Goal: Task Accomplishment & Management: Manage account settings

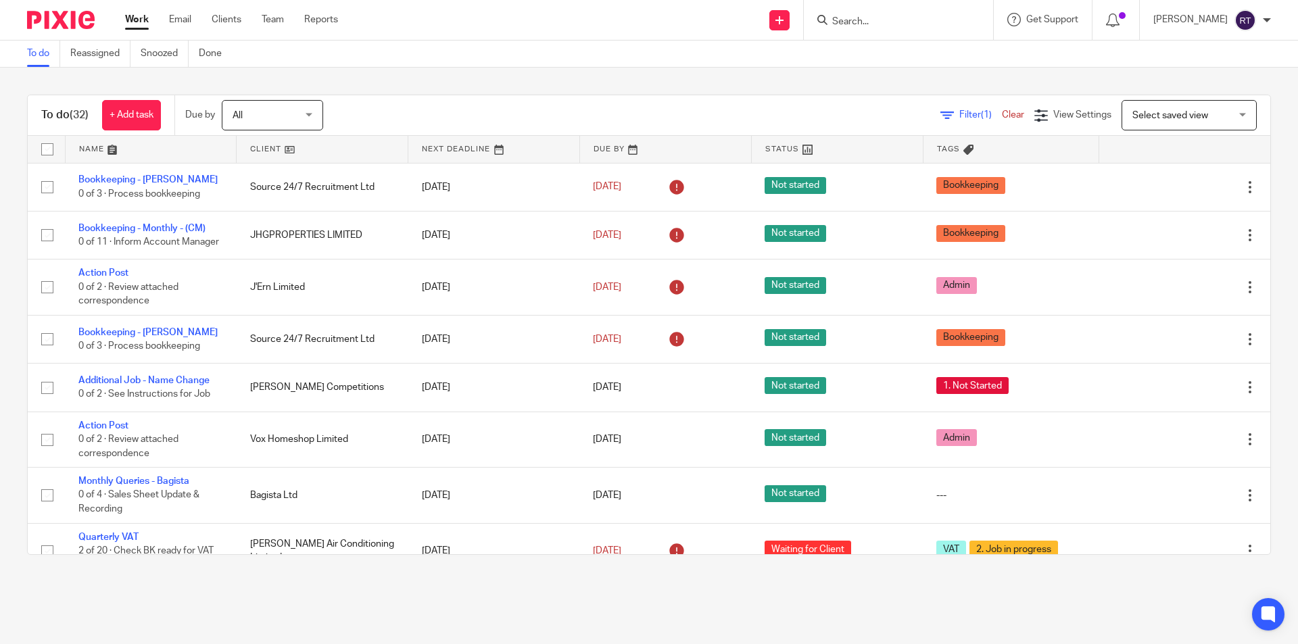
click at [889, 21] on input "Search" at bounding box center [892, 22] width 122 height 12
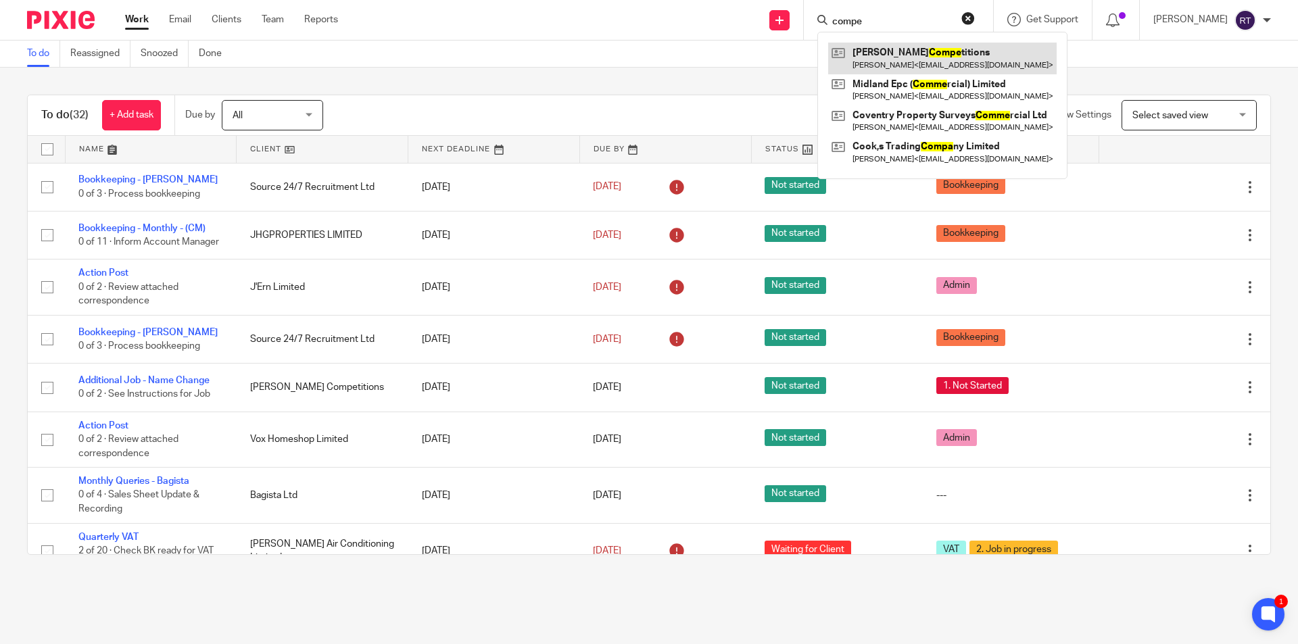
type input "compe"
click at [927, 58] on link at bounding box center [942, 58] width 229 height 31
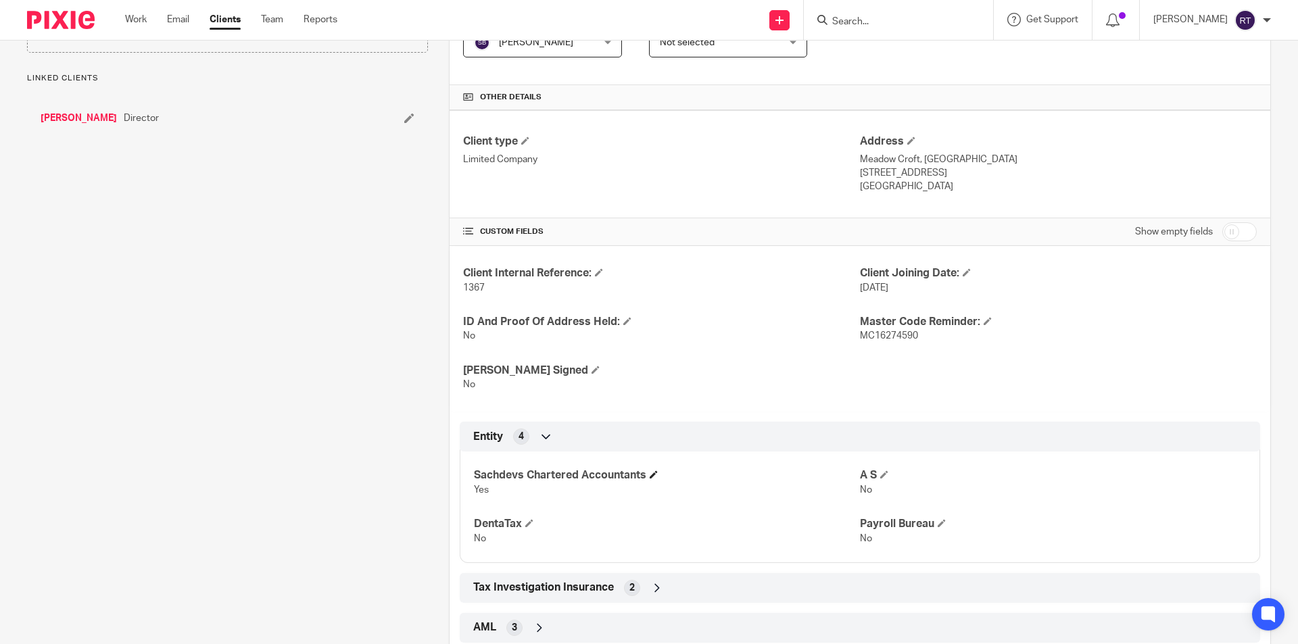
scroll to position [390, 0]
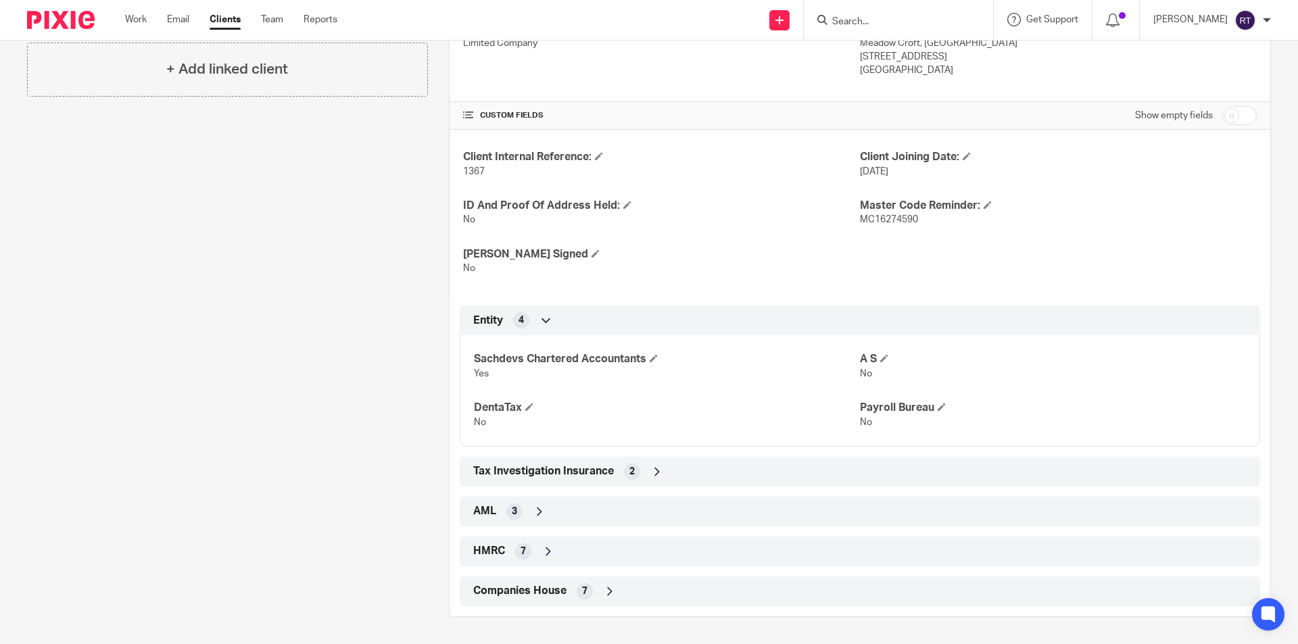
click at [512, 586] on span "Companies House" at bounding box center [519, 591] width 93 height 14
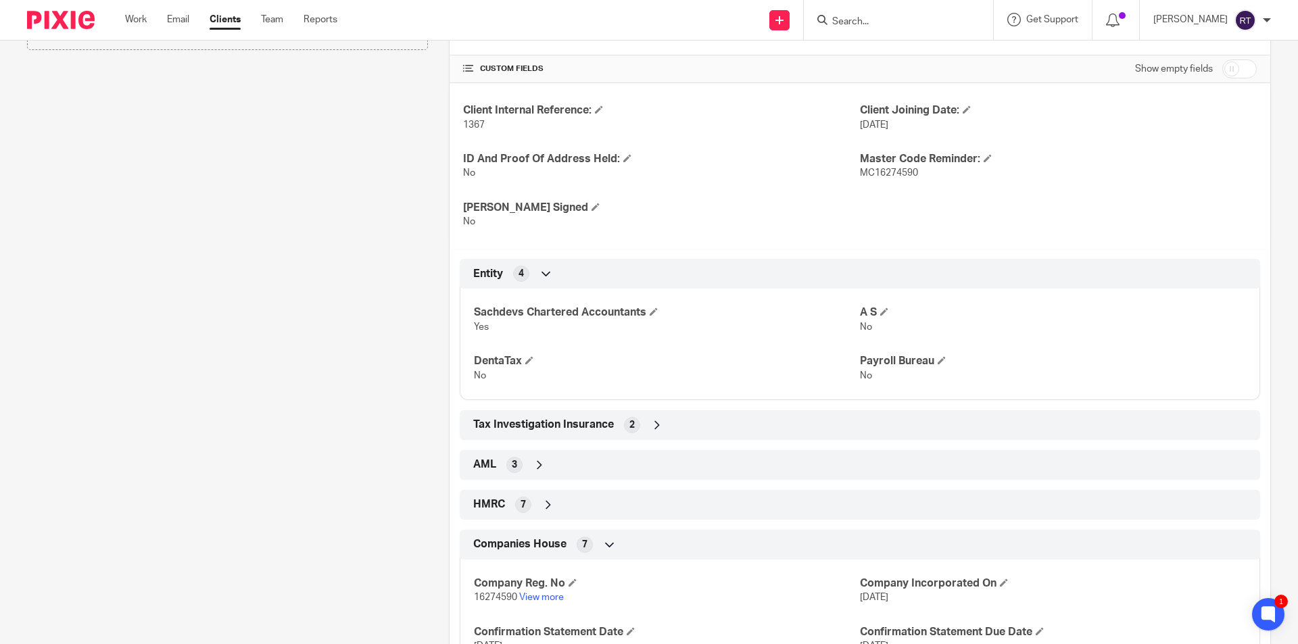
scroll to position [458, 0]
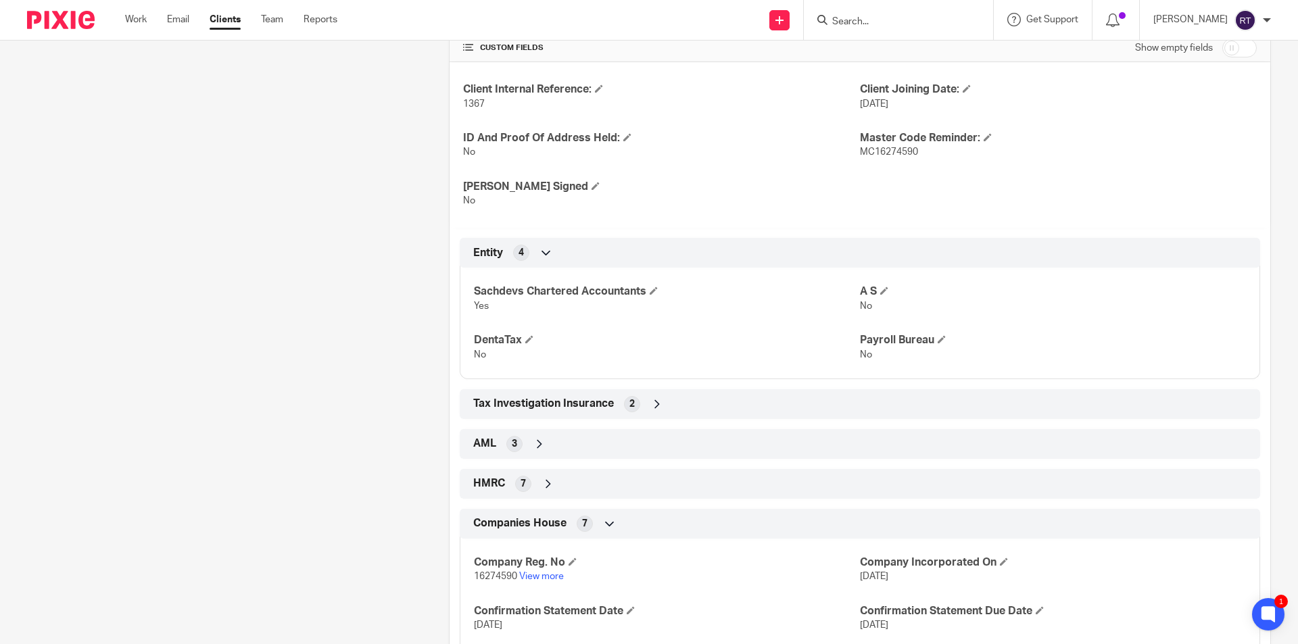
click at [484, 578] on span "16274590" at bounding box center [495, 576] width 43 height 9
drag, startPoint x: 484, startPoint y: 578, endPoint x: 216, endPoint y: 458, distance: 293.3
click at [484, 577] on span "16274590" at bounding box center [495, 576] width 43 height 9
copy span "16274590"
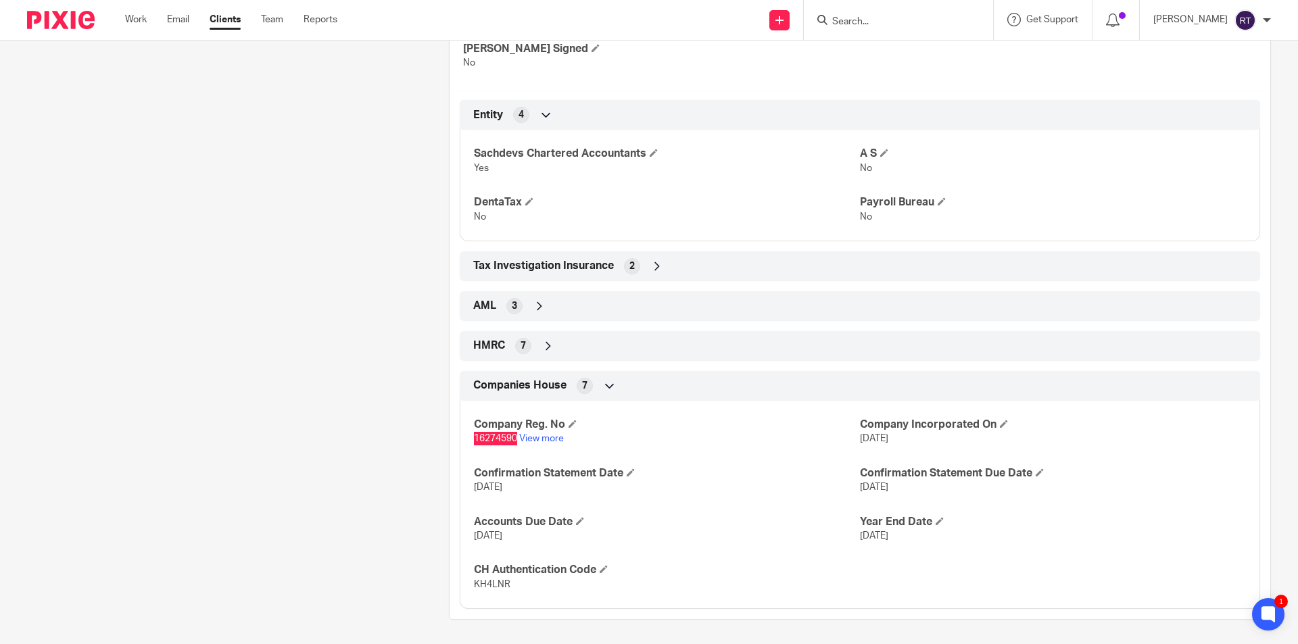
scroll to position [598, 0]
click at [497, 438] on span "16274590" at bounding box center [495, 435] width 43 height 9
click at [484, 584] on span "KH4LNR" at bounding box center [492, 582] width 37 height 9
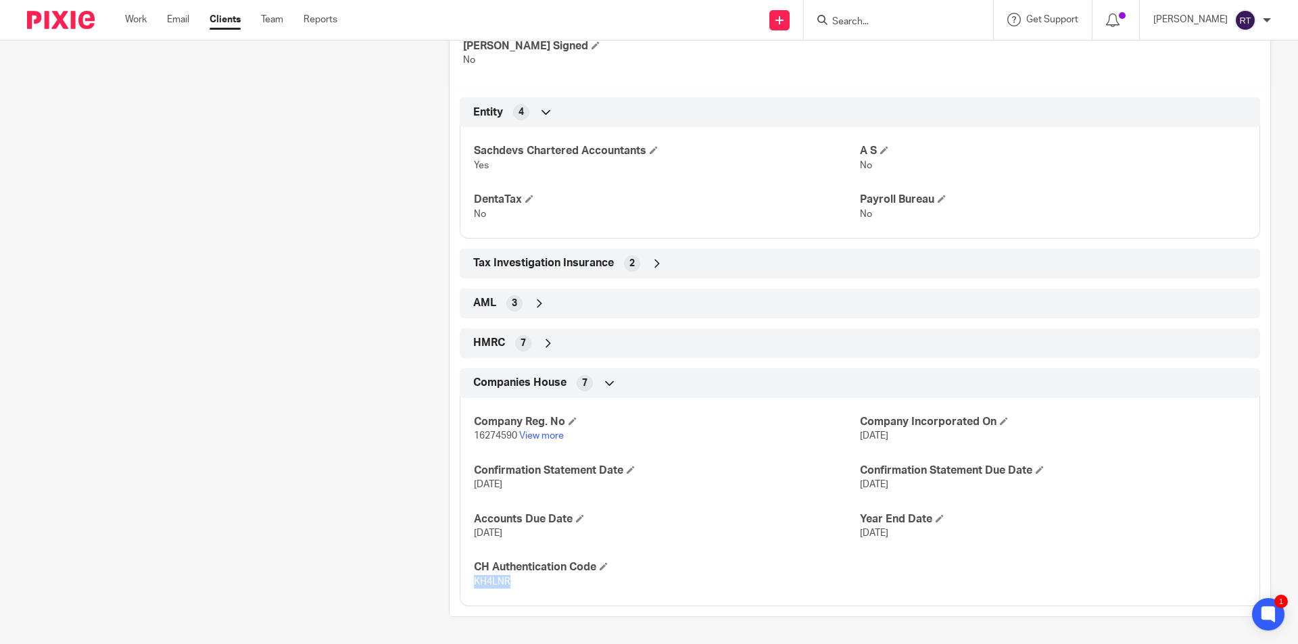
copy span "KH4LNR"
click at [491, 433] on span "16274590" at bounding box center [495, 435] width 43 height 9
copy p "16274590"
click at [485, 580] on span "KH4LNR" at bounding box center [492, 582] width 37 height 9
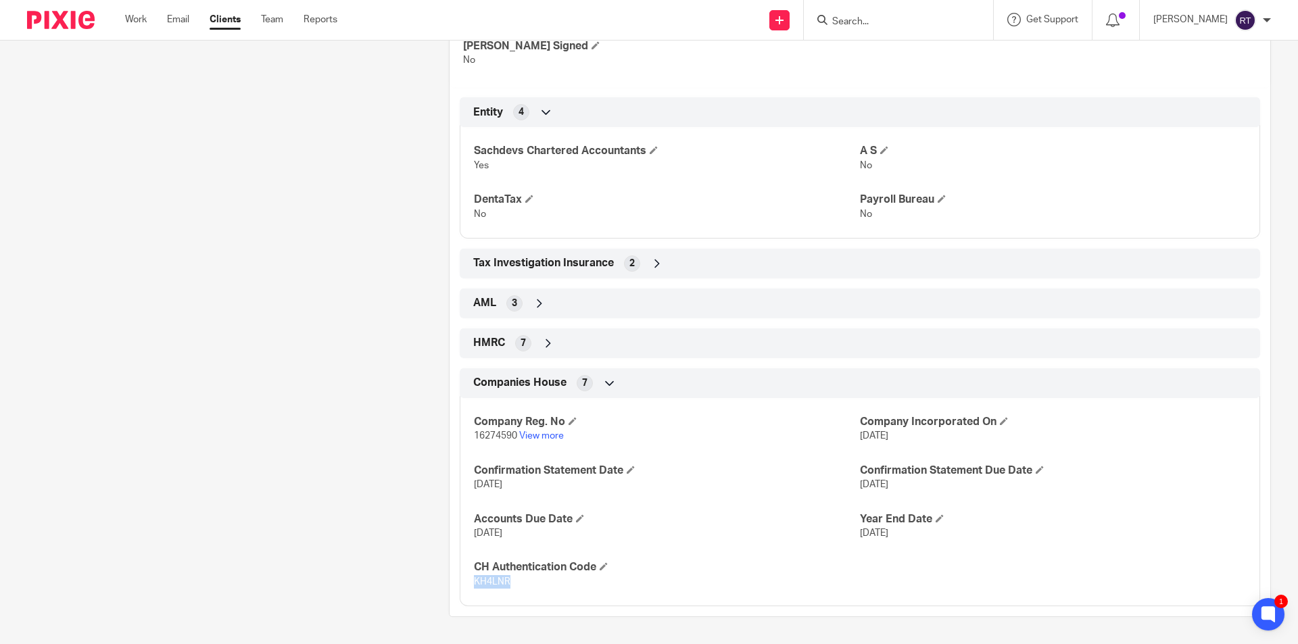
click at [485, 580] on span "KH4LNR" at bounding box center [492, 582] width 37 height 9
copy span "KH4LNR"
click at [492, 435] on span "16274590" at bounding box center [495, 435] width 43 height 9
drag, startPoint x: 492, startPoint y: 435, endPoint x: 6, endPoint y: 340, distance: 495.4
click at [492, 434] on span "16274590" at bounding box center [495, 435] width 43 height 9
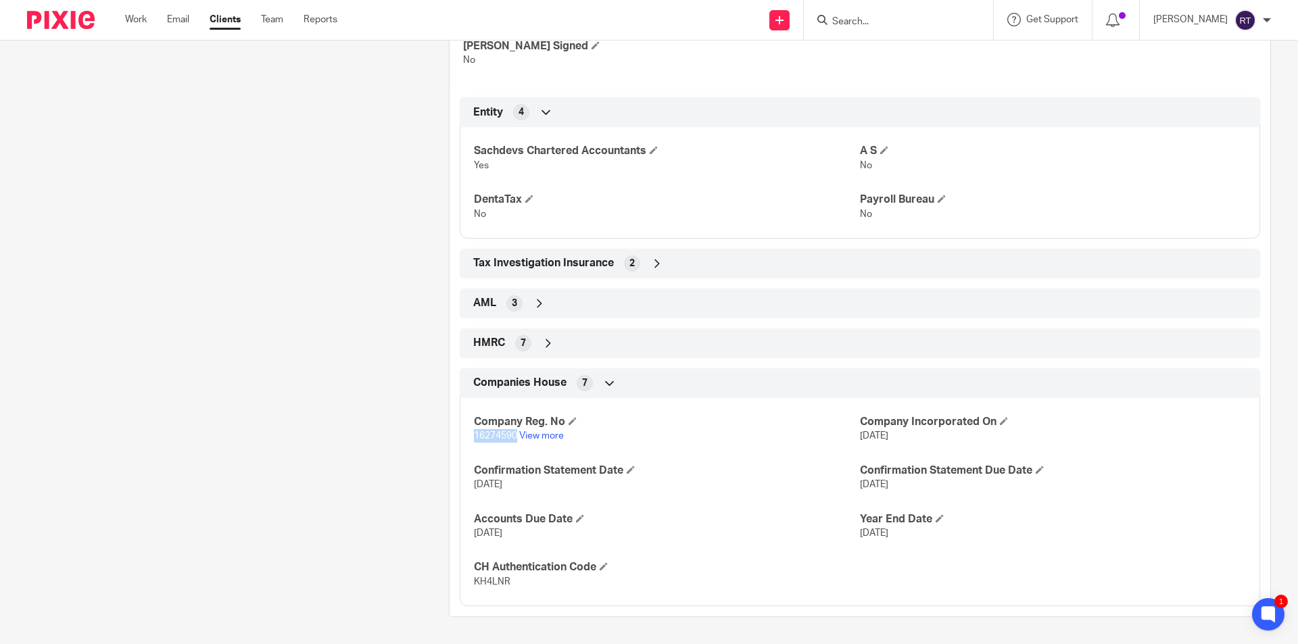
copy span "16274590"
click at [123, 139] on div "Client contacts James Bowes jamesbowes1987@outlook.com Edit contact Create clie…" at bounding box center [217, 82] width 422 height 1072
click at [57, 29] on div at bounding box center [56, 20] width 112 height 40
click at [55, 24] on img at bounding box center [61, 20] width 68 height 18
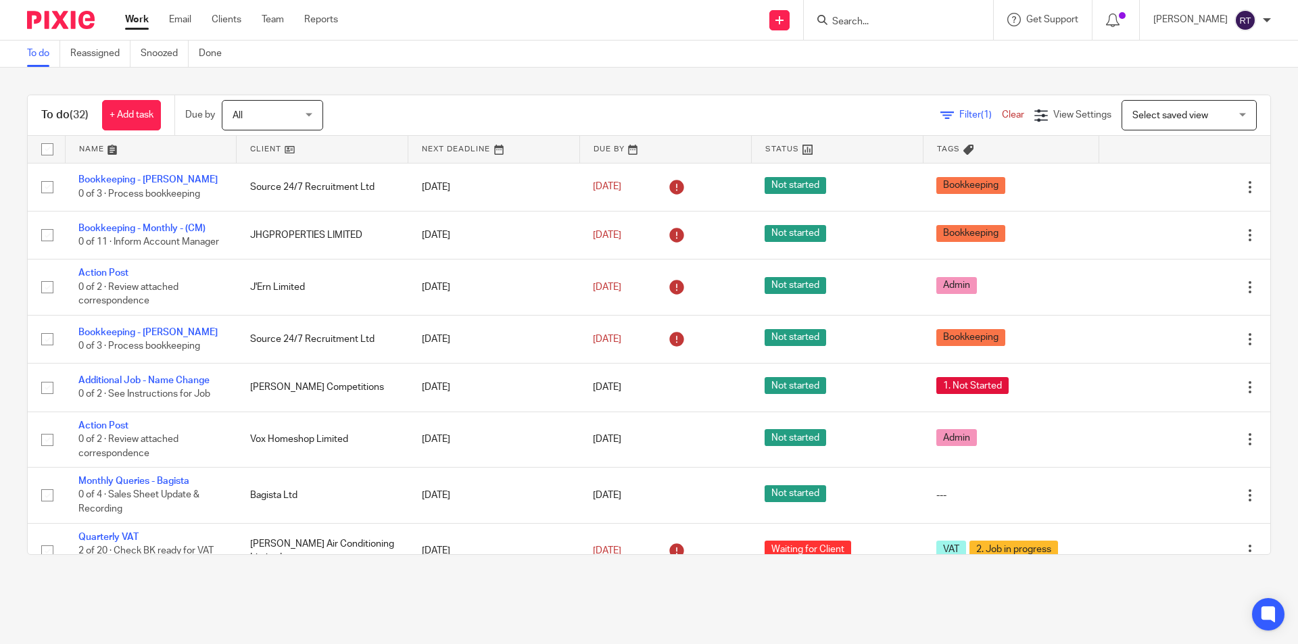
click at [6, 158] on div "To do (32) + Add task Due by All All Today Tomorrow This week Next week This mo…" at bounding box center [649, 325] width 1298 height 515
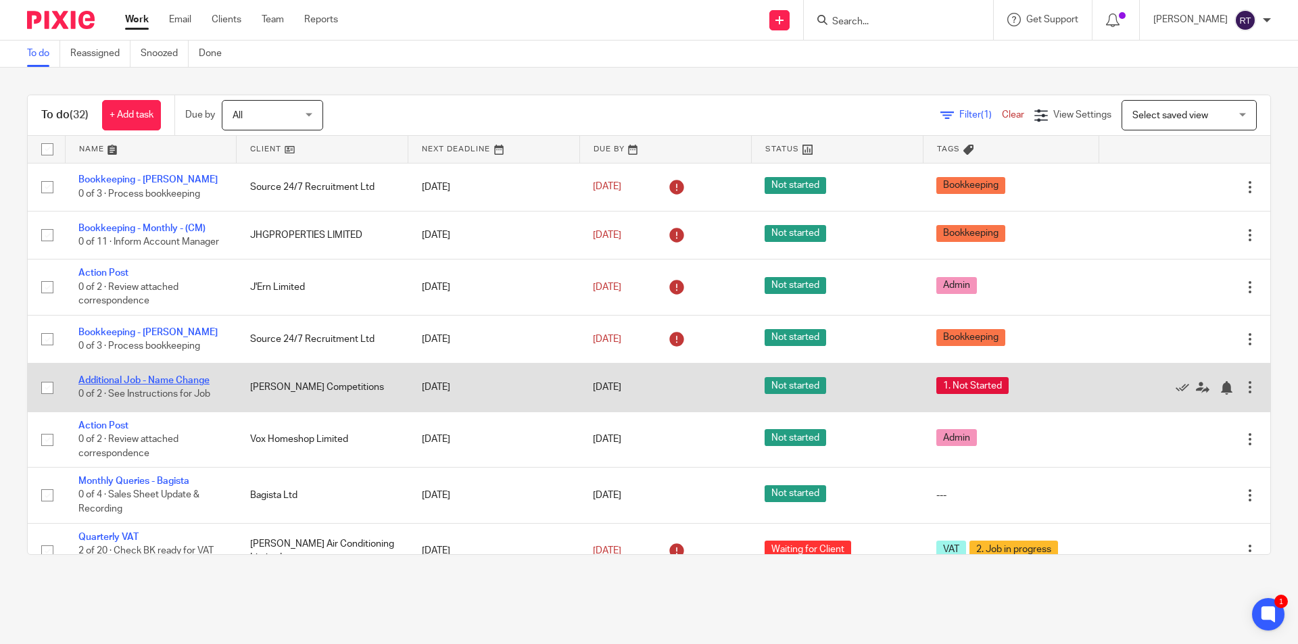
click at [162, 385] on link "Additional Job - Name Change" at bounding box center [143, 380] width 131 height 9
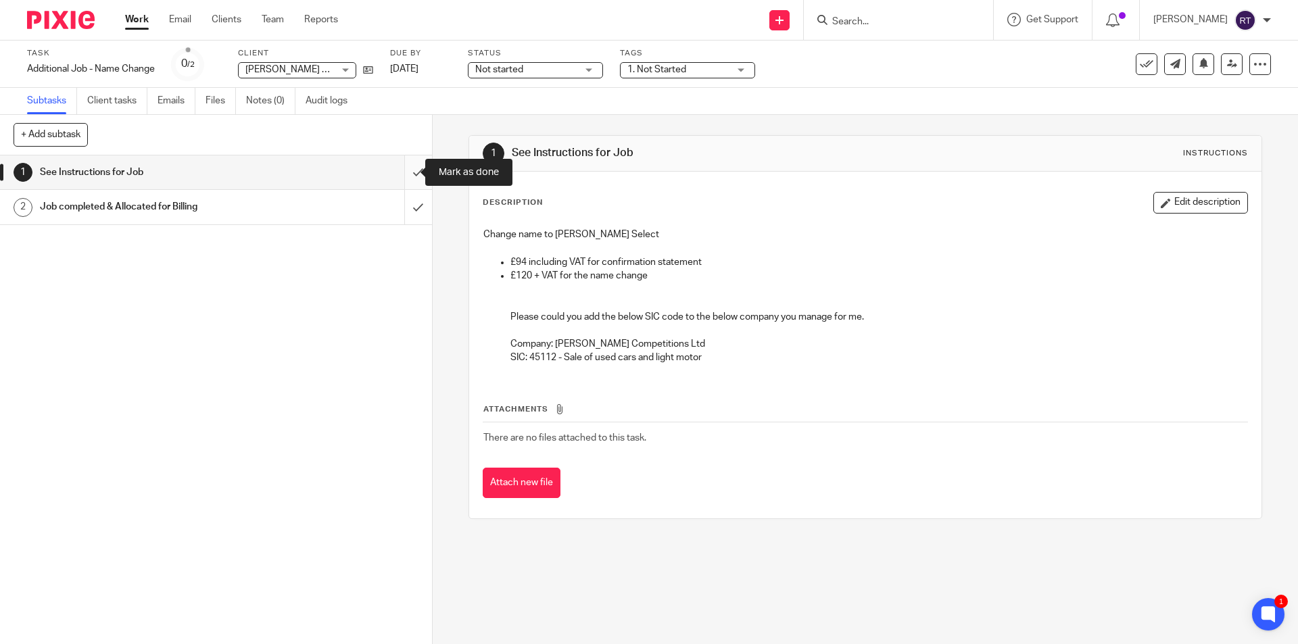
click at [410, 165] on input "submit" at bounding box center [216, 173] width 432 height 34
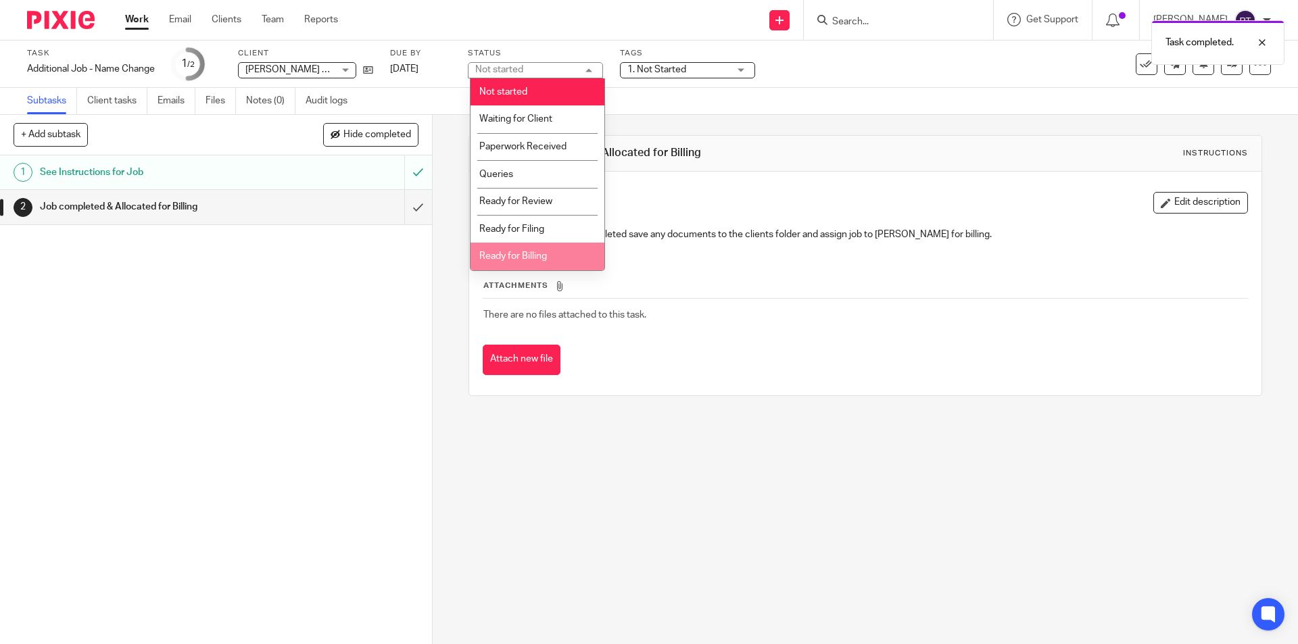
drag, startPoint x: 535, startPoint y: 248, endPoint x: 567, endPoint y: 201, distance: 56.5
click at [535, 248] on li "Ready for Billing" at bounding box center [538, 257] width 134 height 28
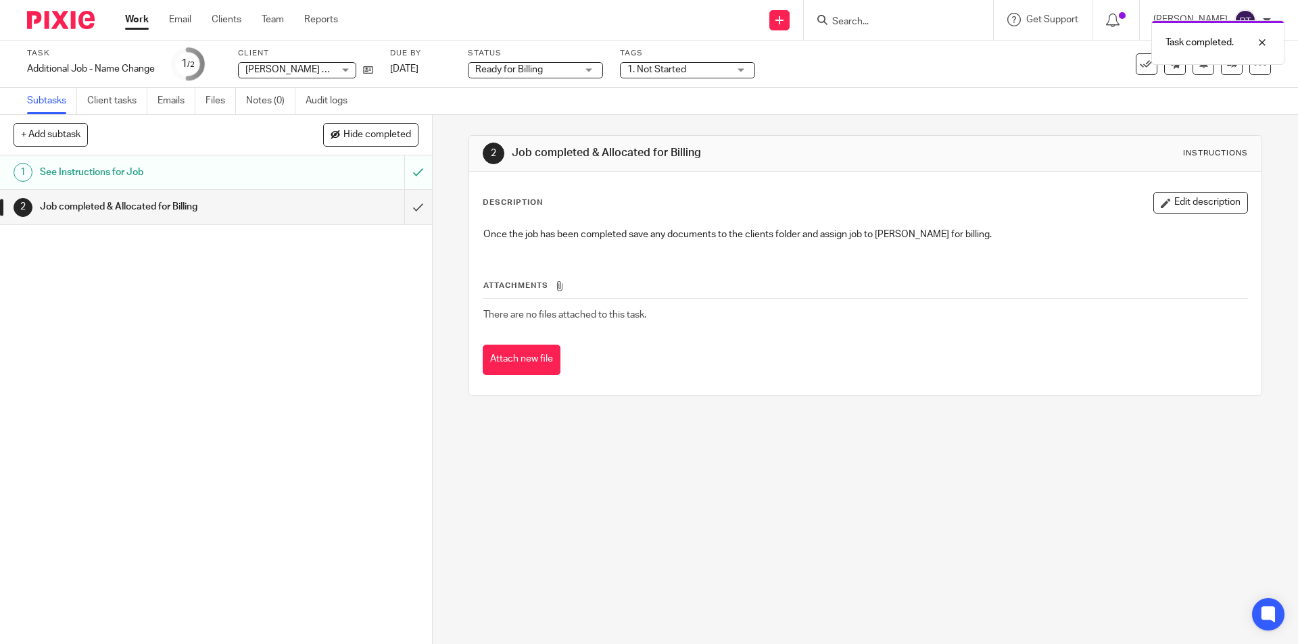
click at [691, 72] on span "1. Not Started" at bounding box center [678, 70] width 101 height 14
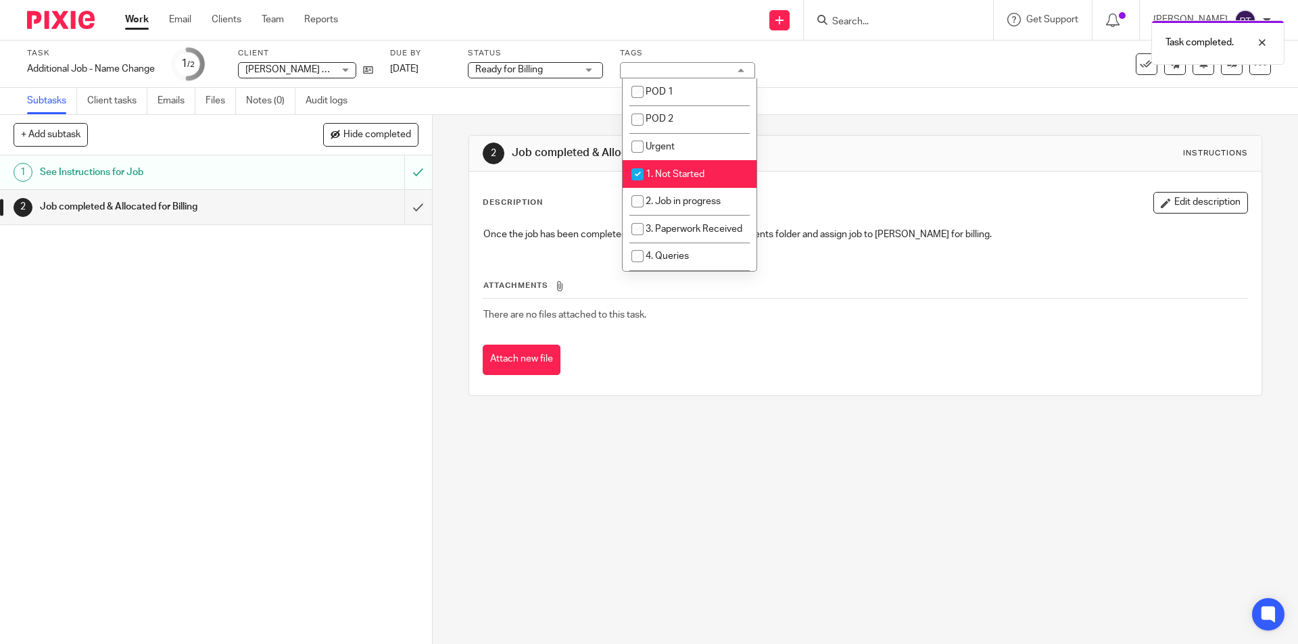
click at [674, 168] on li "1. Not Started" at bounding box center [690, 174] width 134 height 28
checkbox input "false"
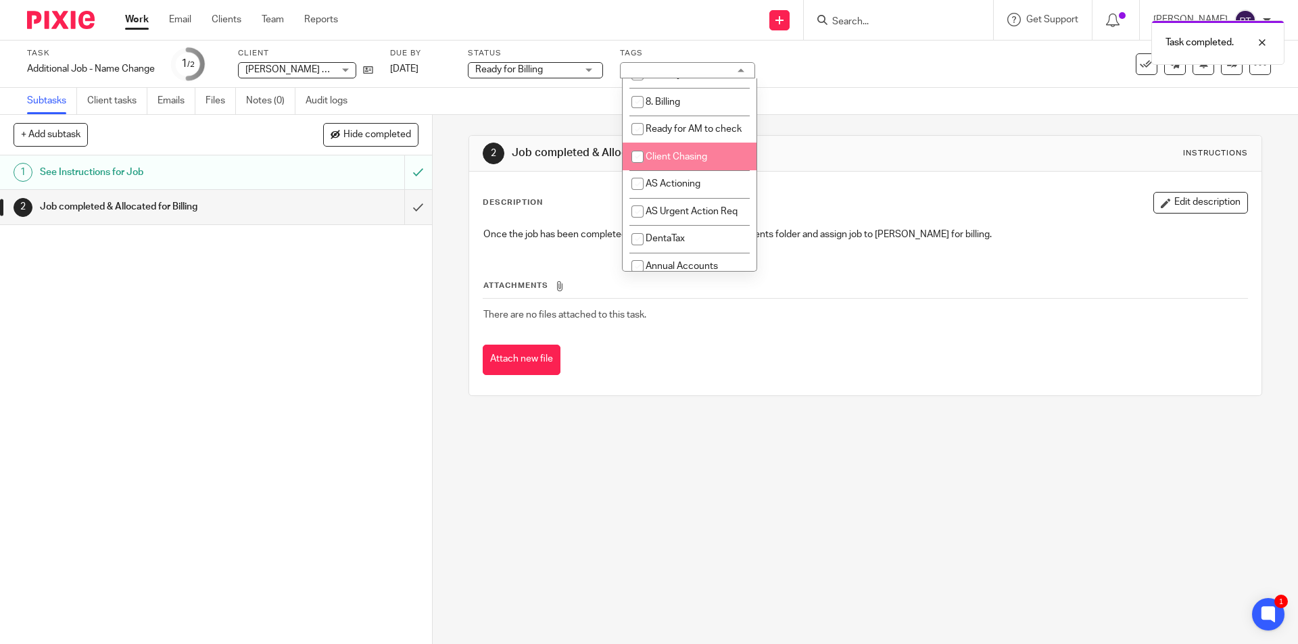
scroll to position [271, 0]
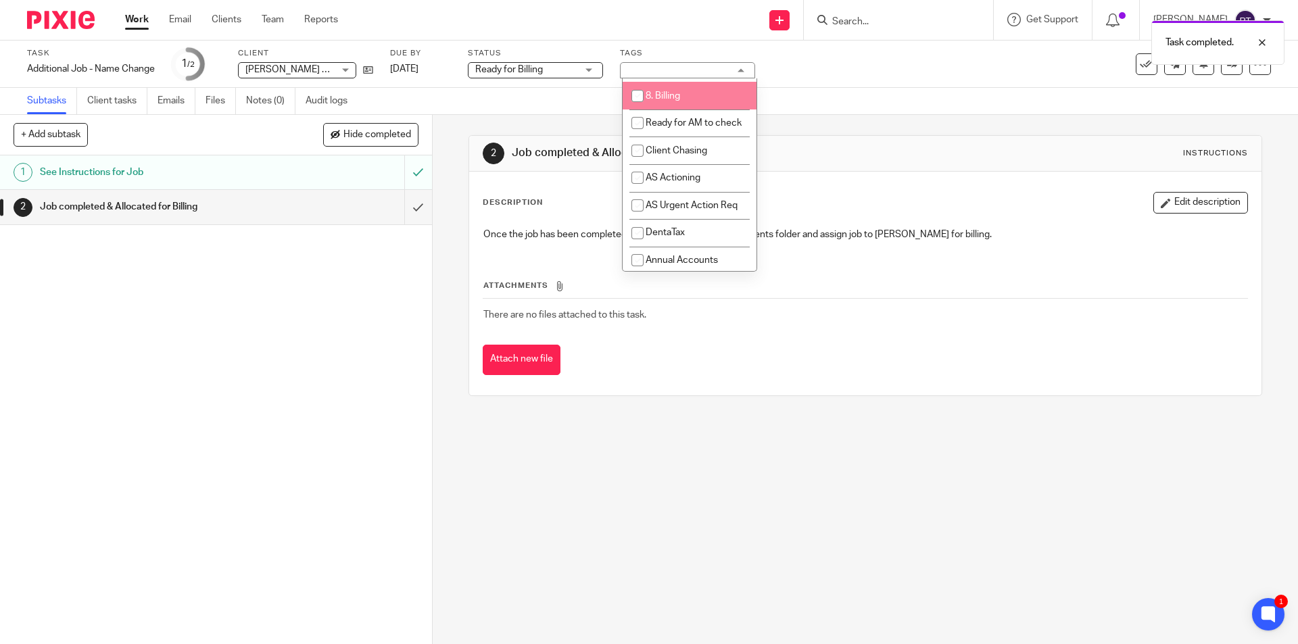
click at [669, 101] on span "8. Billing" at bounding box center [663, 95] width 34 height 9
checkbox input "true"
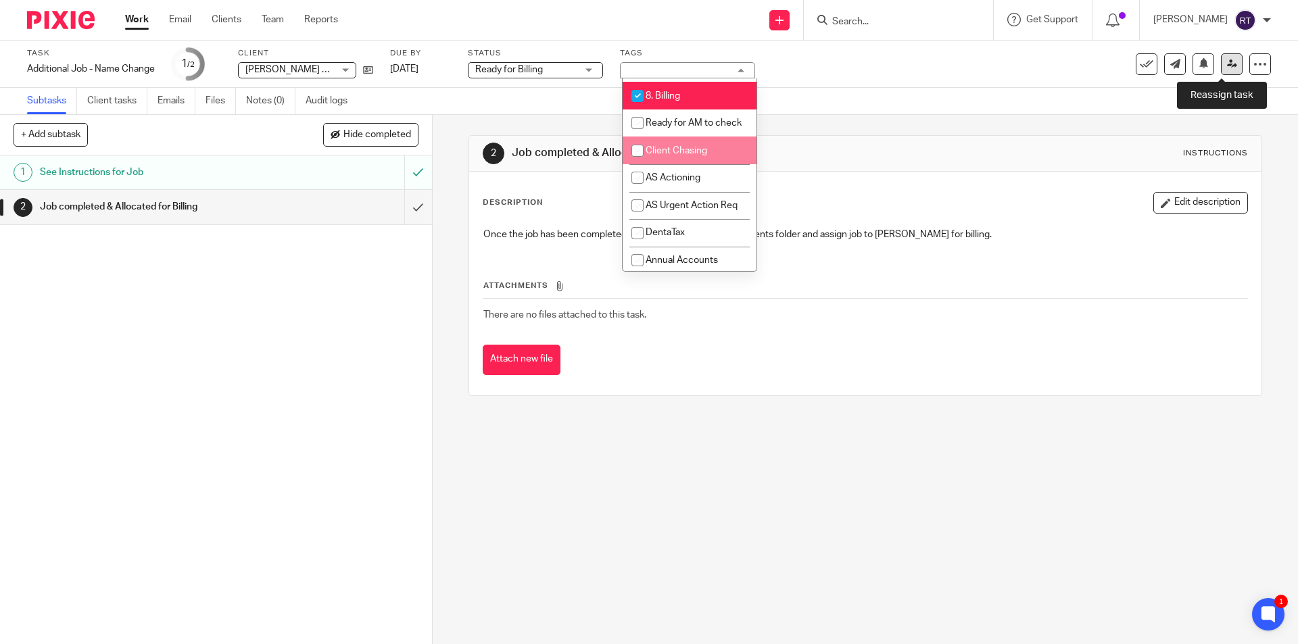
click at [1221, 61] on link at bounding box center [1232, 64] width 22 height 22
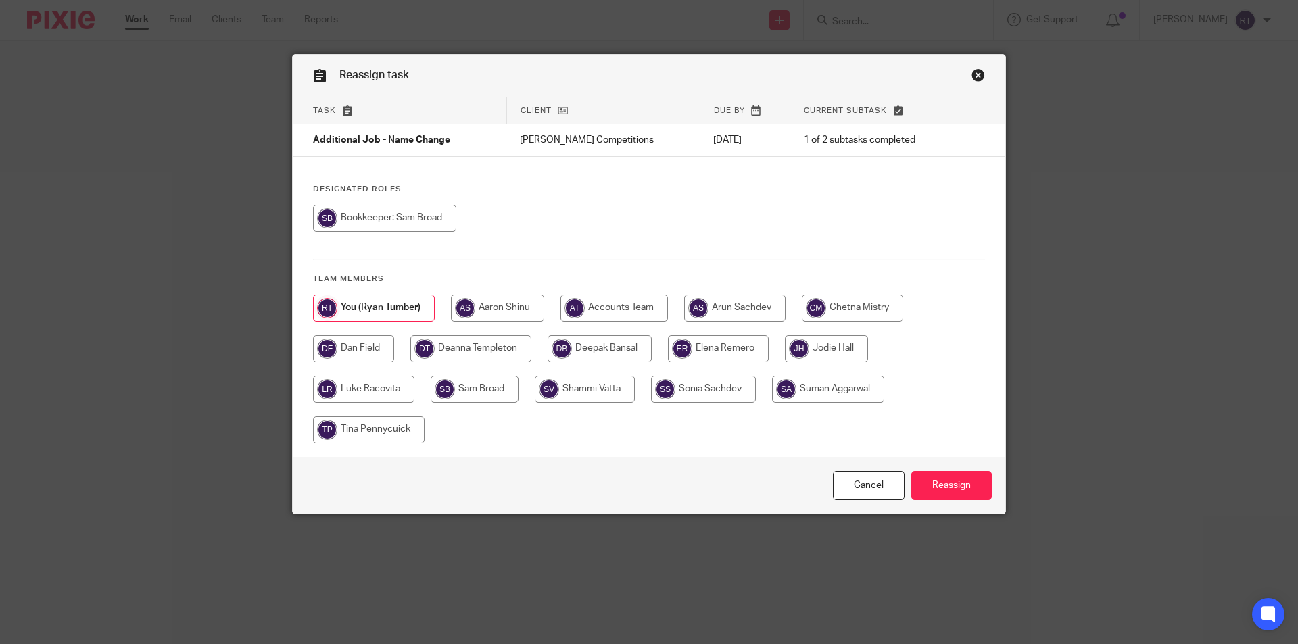
click at [470, 346] on input "radio" at bounding box center [470, 348] width 121 height 27
radio input "true"
click at [957, 486] on input "Reassign" at bounding box center [952, 485] width 80 height 29
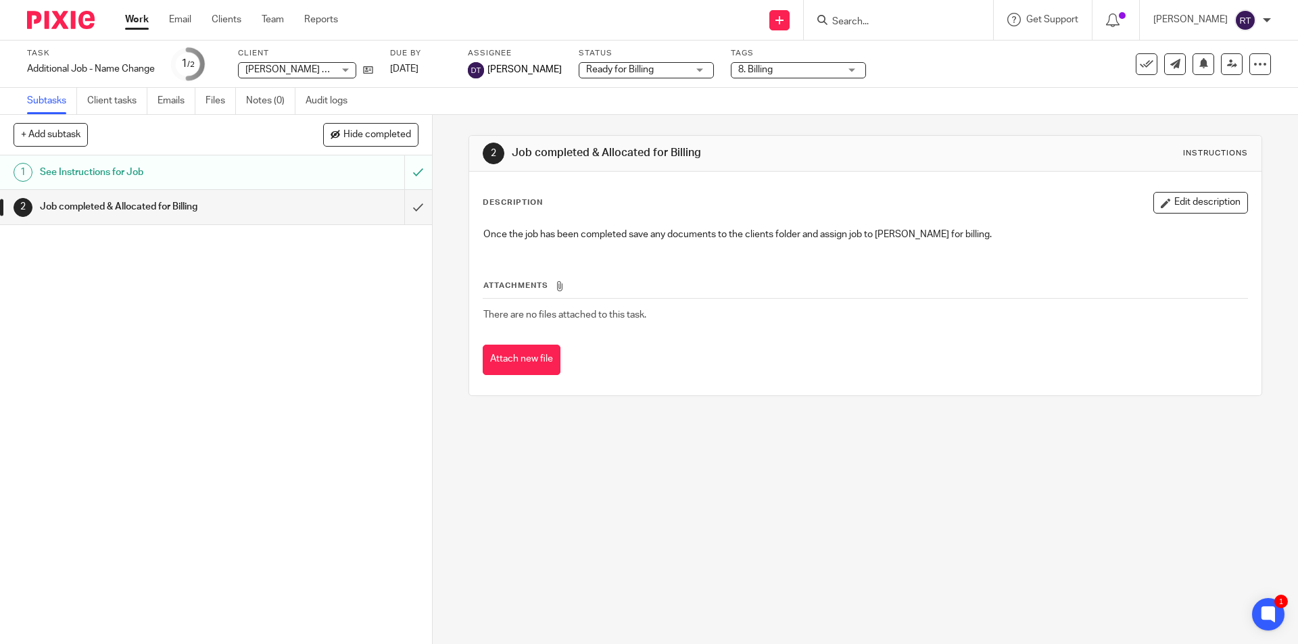
click at [161, 331] on div "1 See Instructions for Job 2 Job completed & Allocated for Billing" at bounding box center [216, 400] width 432 height 489
click at [50, 32] on div at bounding box center [56, 20] width 112 height 40
click at [49, 27] on img at bounding box center [61, 20] width 68 height 18
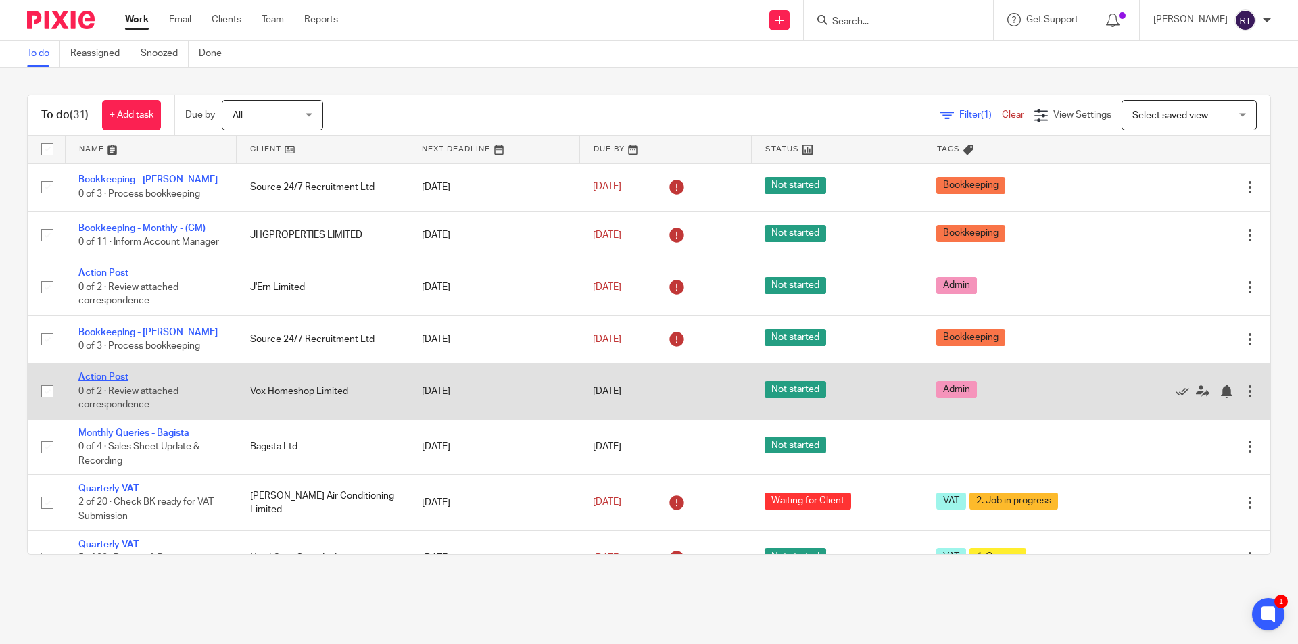
click at [113, 382] on link "Action Post" at bounding box center [103, 377] width 50 height 9
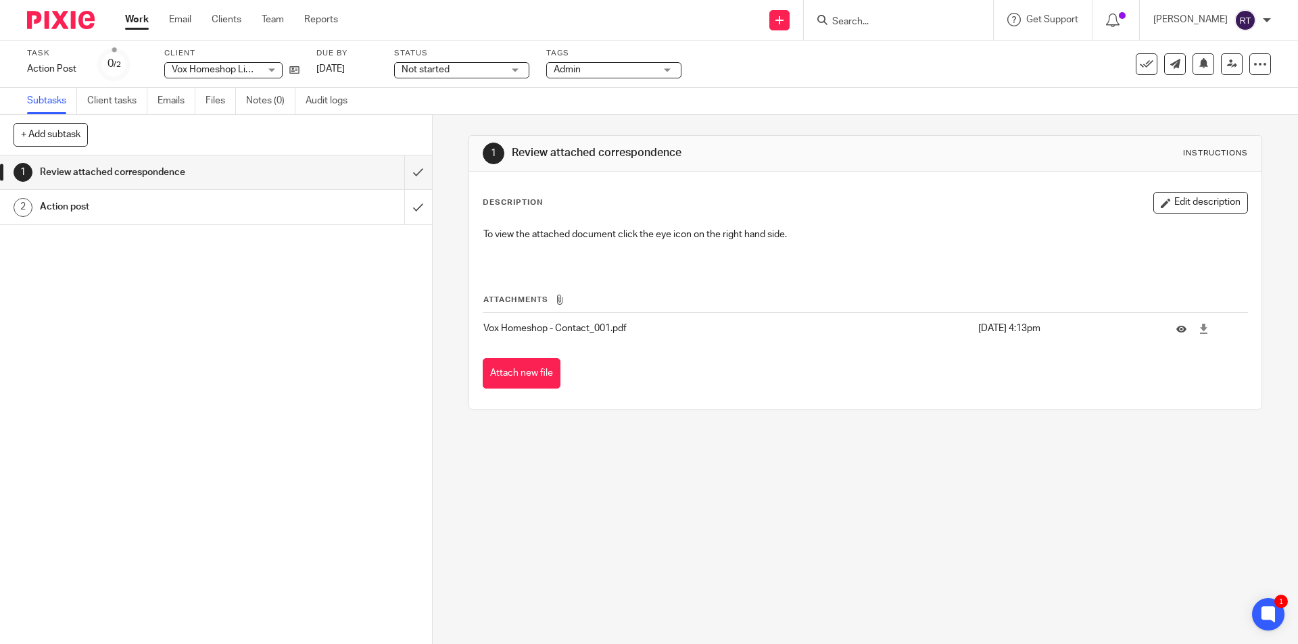
click at [902, 18] on input "Search" at bounding box center [892, 22] width 122 height 12
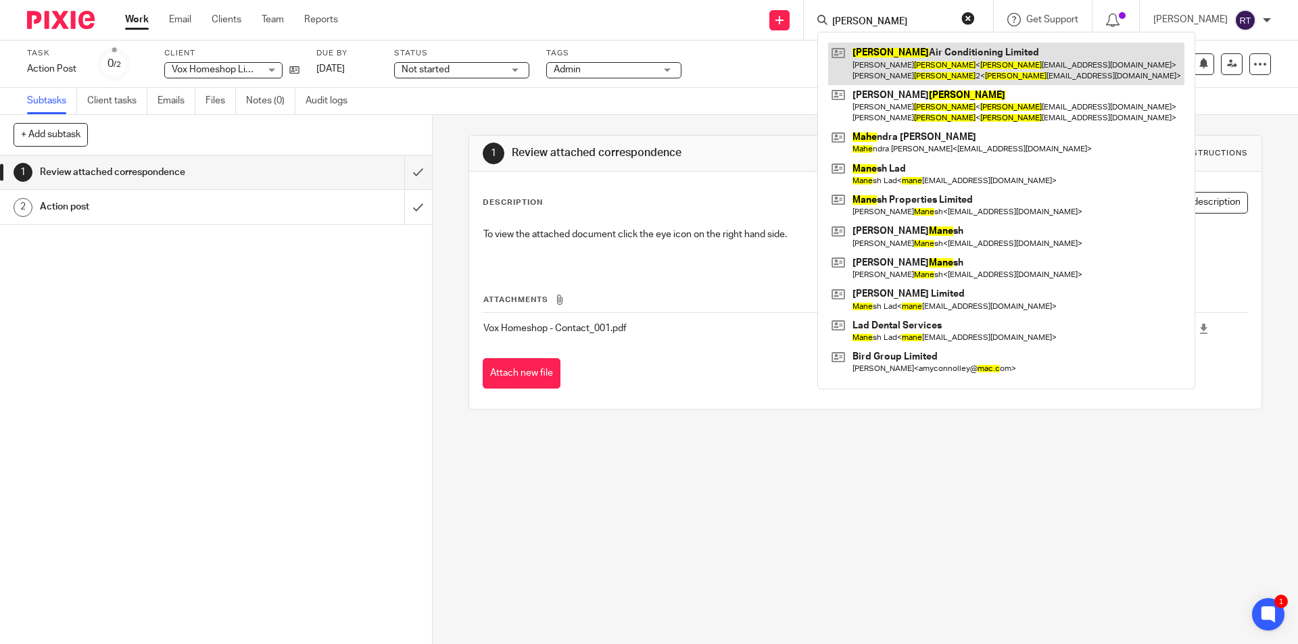
type input "mace"
click at [924, 55] on link at bounding box center [1006, 64] width 356 height 42
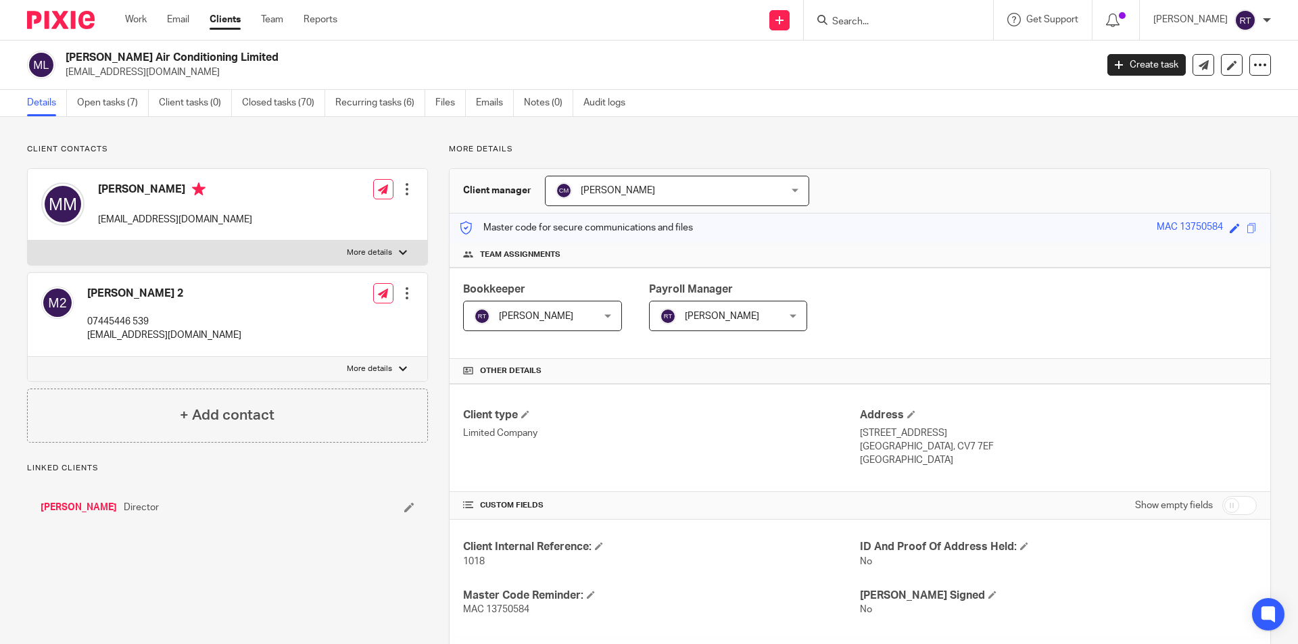
click at [125, 108] on link "Open tasks (7)" at bounding box center [113, 103] width 72 height 26
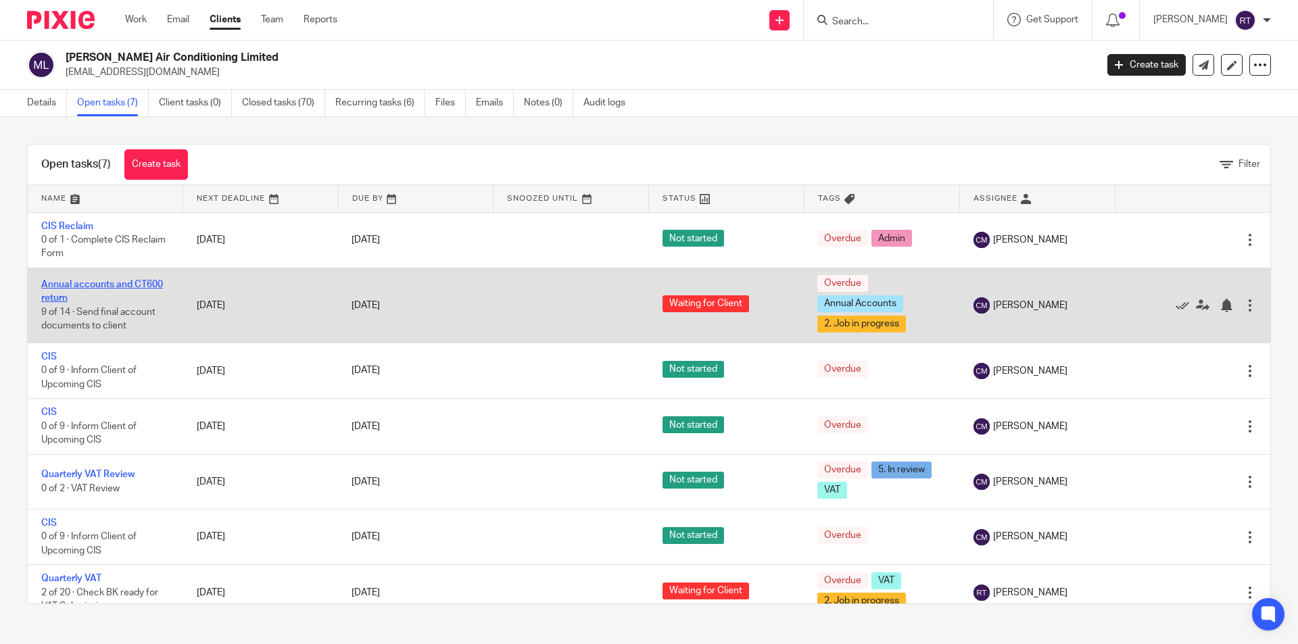
click at [145, 283] on link "Annual accounts and CT600 return" at bounding box center [102, 291] width 122 height 23
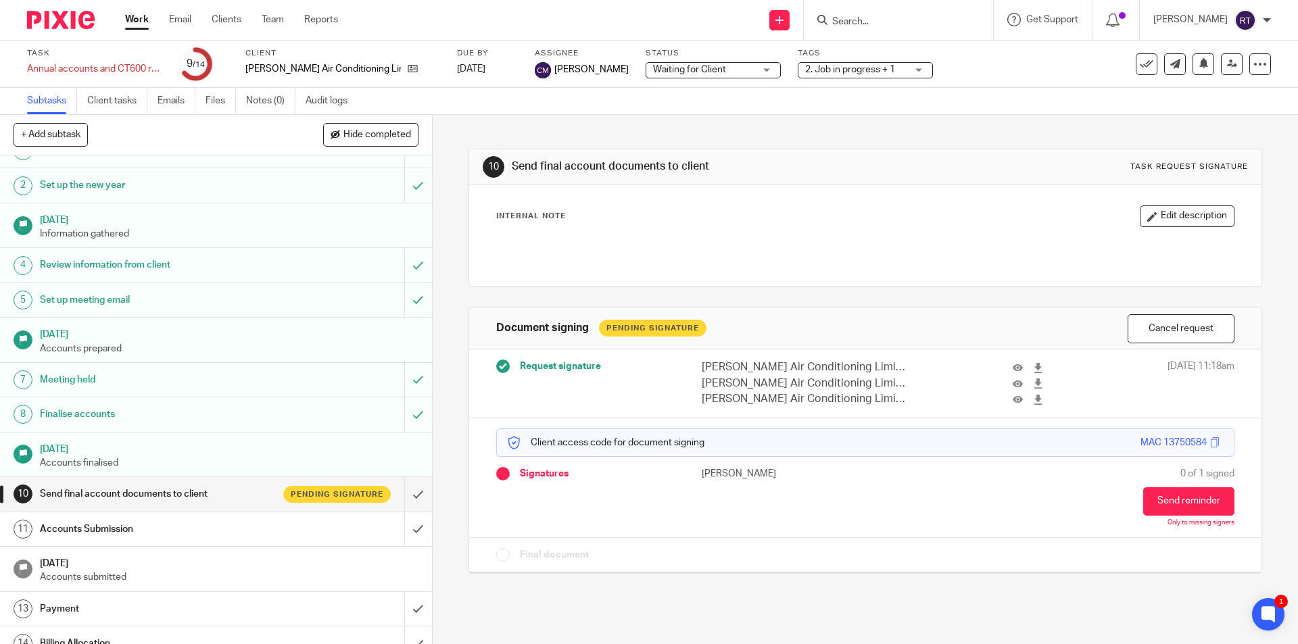
scroll to position [39, 0]
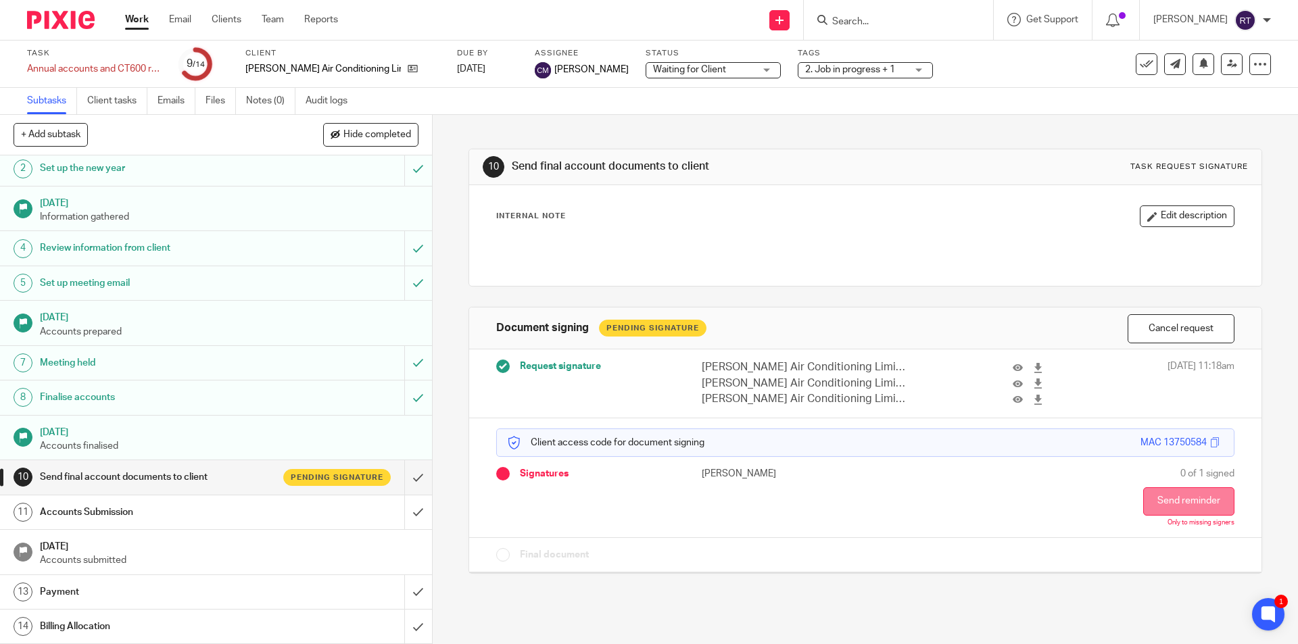
click at [1144, 504] on button "Send reminder" at bounding box center [1189, 502] width 91 height 28
click at [80, 25] on img at bounding box center [61, 20] width 68 height 18
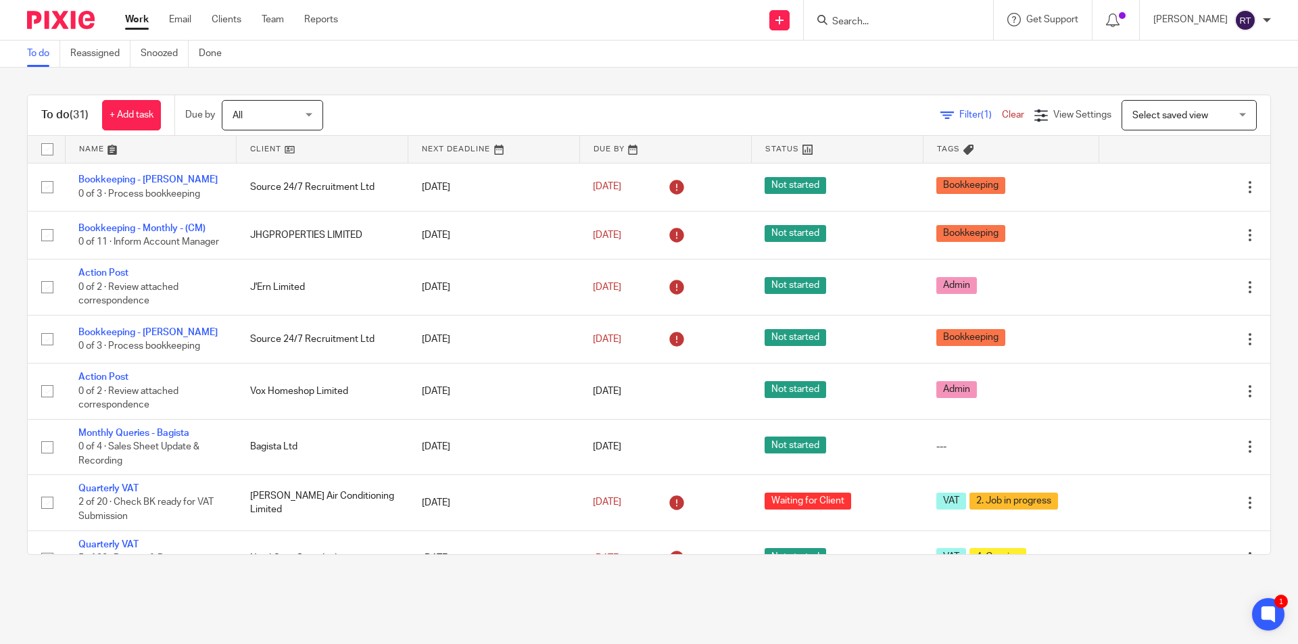
click at [420, 561] on div "To do (31) + Add task Due by All All [DATE] [DATE] This week Next week This mon…" at bounding box center [649, 325] width 1298 height 515
click at [619, 611] on main "To do Reassigned Snoozed Done To do (31) + Add task Due by All All [DATE] [DATE…" at bounding box center [649, 322] width 1298 height 644
click at [768, 616] on main "To do Reassigned Snoozed Done To do (31) + Add task Due by All All [DATE] [DATE…" at bounding box center [649, 322] width 1298 height 644
